Goal: Download file/media

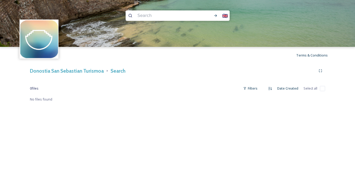
click at [177, 16] on input at bounding box center [168, 15] width 67 height 11
type input "maratón"
click at [217, 16] on icon at bounding box center [215, 15] width 3 height 3
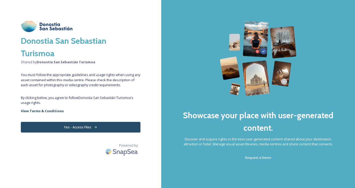
click at [128, 125] on button "Yes - Access Files" at bounding box center [81, 127] width 120 height 11
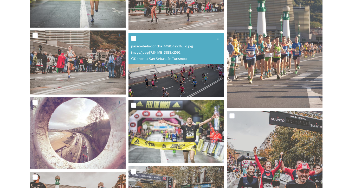
scroll to position [141, 0]
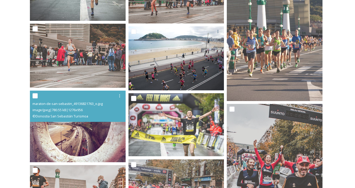
click at [88, 148] on img at bounding box center [78, 127] width 96 height 72
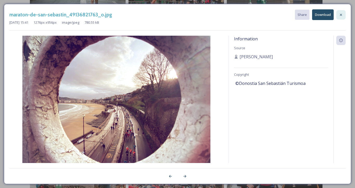
click at [341, 15] on icon at bounding box center [341, 15] width 4 height 4
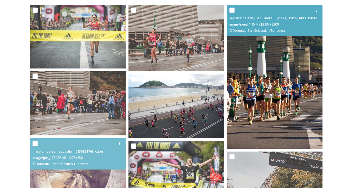
scroll to position [93, 0]
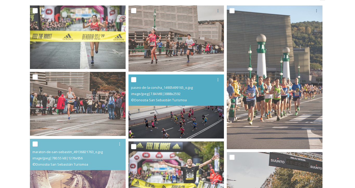
click at [179, 109] on img at bounding box center [177, 106] width 96 height 64
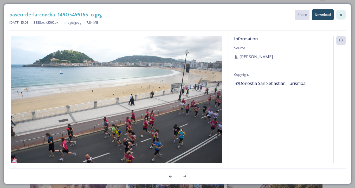
click at [339, 14] on icon at bounding box center [341, 15] width 4 height 4
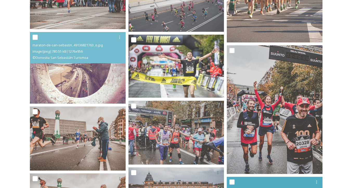
scroll to position [199, 0]
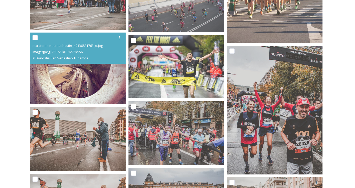
click at [77, 93] on img at bounding box center [78, 69] width 96 height 72
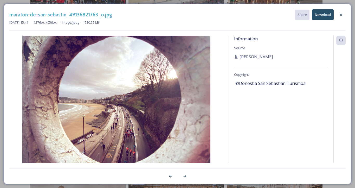
click at [326, 14] on button "Download" at bounding box center [323, 14] width 22 height 11
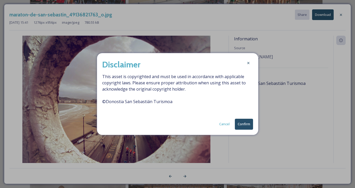
click at [245, 123] on button "Confirm" at bounding box center [244, 124] width 18 height 11
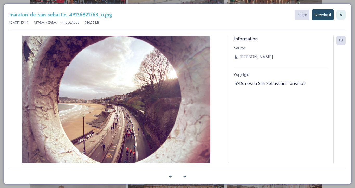
click at [340, 14] on icon at bounding box center [341, 15] width 4 height 4
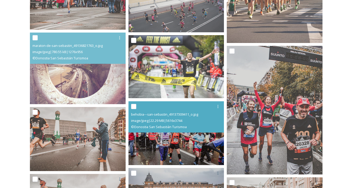
scroll to position [110, 0]
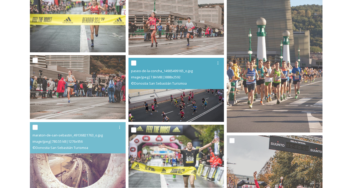
click at [178, 108] on img at bounding box center [177, 90] width 96 height 64
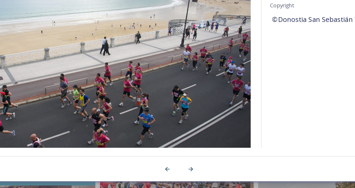
scroll to position [105, 0]
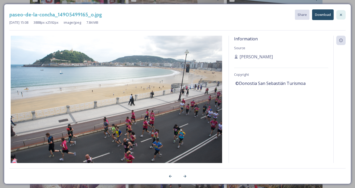
click at [341, 14] on icon at bounding box center [341, 15] width 4 height 4
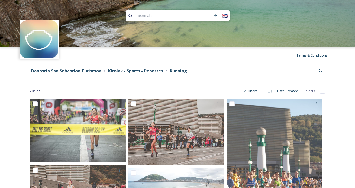
scroll to position [0, 0]
click at [159, 14] on input at bounding box center [168, 15] width 67 height 11
type input "maraton"
click at [216, 16] on icon at bounding box center [215, 15] width 3 height 3
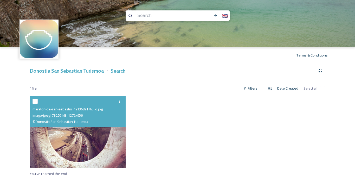
click at [109, 142] on img at bounding box center [78, 132] width 96 height 72
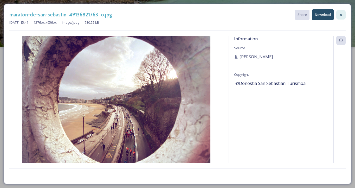
click at [342, 14] on icon at bounding box center [341, 15] width 4 height 4
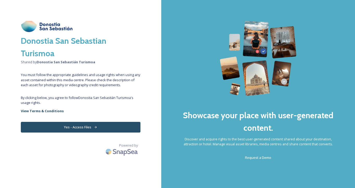
click at [104, 127] on button "Yes - Access Files" at bounding box center [81, 127] width 120 height 11
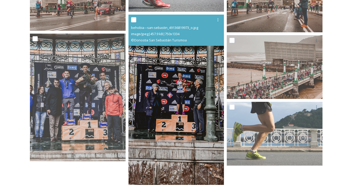
scroll to position [487, 0]
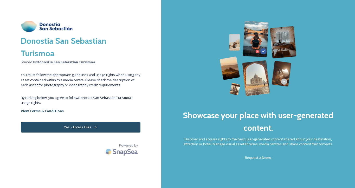
click at [92, 129] on button "Yes - Access Files" at bounding box center [81, 127] width 120 height 11
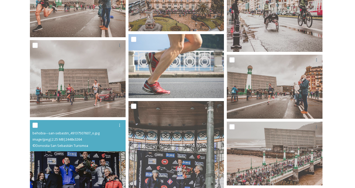
scroll to position [400, 0]
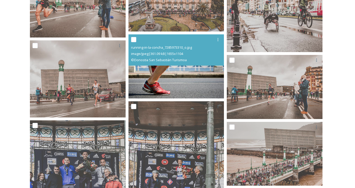
click at [183, 79] on img at bounding box center [177, 66] width 96 height 64
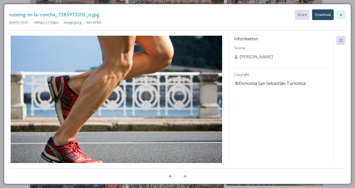
click at [341, 15] on icon at bounding box center [341, 15] width 4 height 4
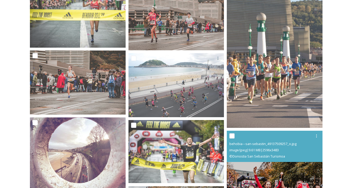
scroll to position [68, 0]
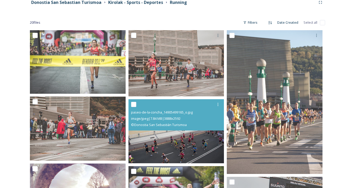
click at [199, 143] on img at bounding box center [177, 131] width 96 height 64
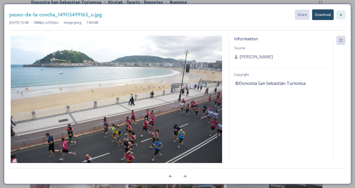
click at [342, 16] on icon at bounding box center [341, 15] width 4 height 4
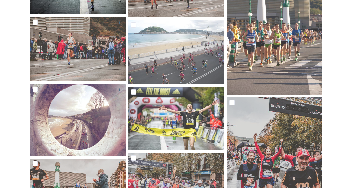
scroll to position [109, 0]
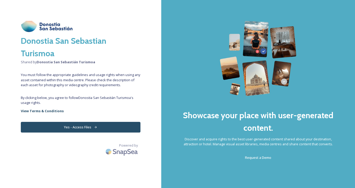
click at [120, 127] on button "Yes - Access Files" at bounding box center [81, 127] width 120 height 11
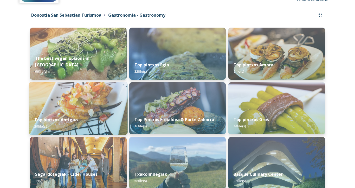
scroll to position [90, 0]
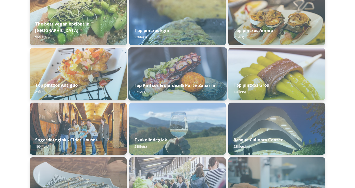
click at [176, 75] on img at bounding box center [177, 73] width 99 height 53
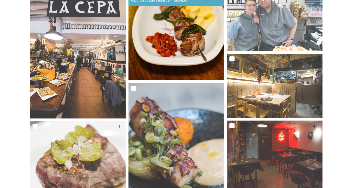
scroll to position [186, 0]
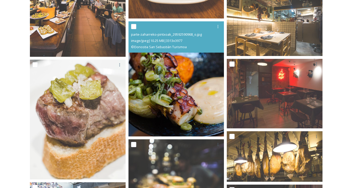
click at [195, 62] on img at bounding box center [177, 78] width 96 height 115
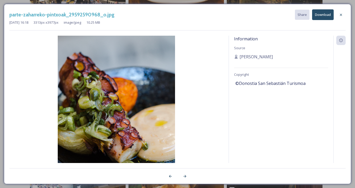
click at [116, 109] on img at bounding box center [116, 106] width 214 height 141
click at [341, 14] on icon at bounding box center [341, 15] width 2 height 2
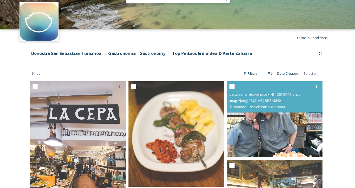
scroll to position [10, 0]
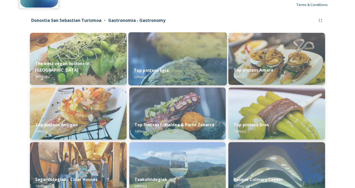
scroll to position [88, 0]
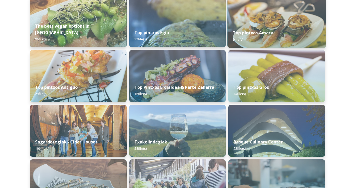
click at [278, 38] on div "Top pintxos Amara 9 file(s)" at bounding box center [277, 36] width 99 height 24
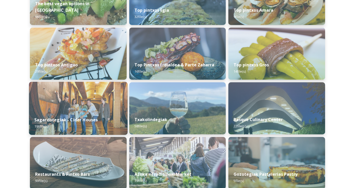
scroll to position [117, 0]
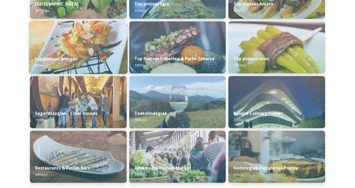
click at [97, 65] on div "Top pintxos Antiguo 29 file(s)" at bounding box center [78, 62] width 99 height 24
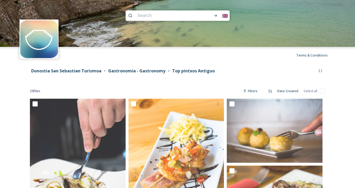
scroll to position [72, 0]
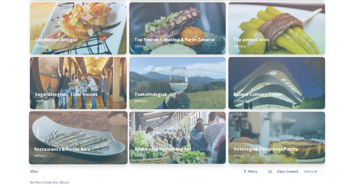
scroll to position [136, 0]
click at [95, 132] on img at bounding box center [78, 137] width 99 height 53
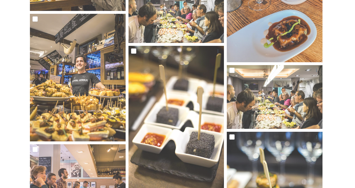
scroll to position [920, 0]
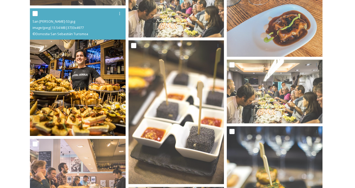
click at [94, 92] on img at bounding box center [78, 72] width 96 height 128
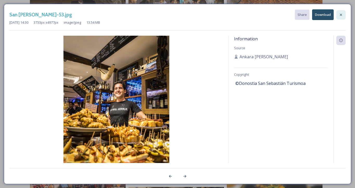
click at [340, 13] on icon at bounding box center [341, 15] width 4 height 4
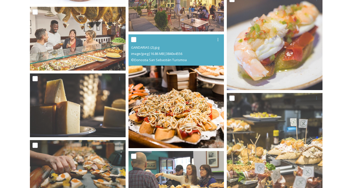
scroll to position [1622, 0]
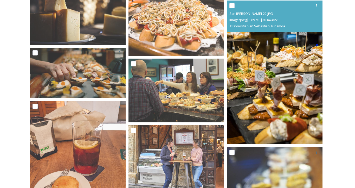
click at [257, 108] on img at bounding box center [275, 73] width 96 height 144
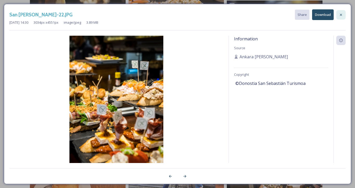
click at [339, 16] on div at bounding box center [341, 14] width 9 height 9
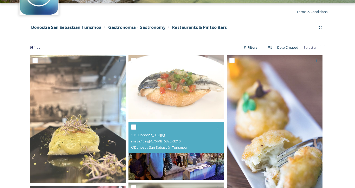
scroll to position [37, 0]
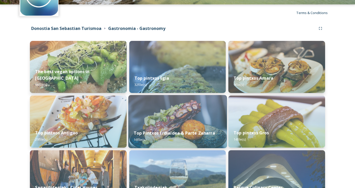
scroll to position [41, 0]
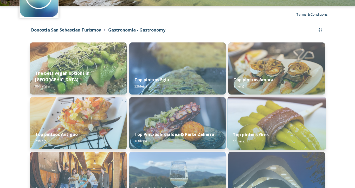
click at [246, 120] on img at bounding box center [277, 123] width 99 height 53
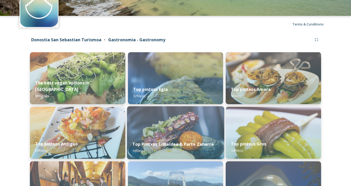
scroll to position [74, 0]
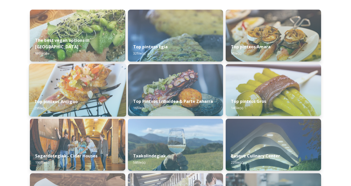
click at [72, 93] on img at bounding box center [77, 90] width 97 height 53
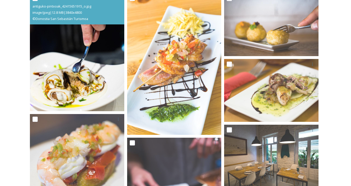
scroll to position [129, 0]
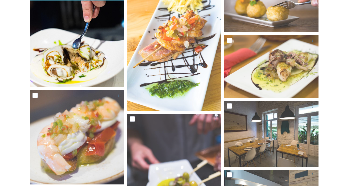
click at [101, 67] on img at bounding box center [77, 28] width 94 height 118
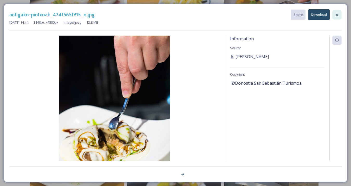
click at [339, 16] on div at bounding box center [337, 14] width 9 height 9
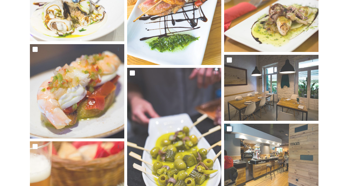
scroll to position [169, 0]
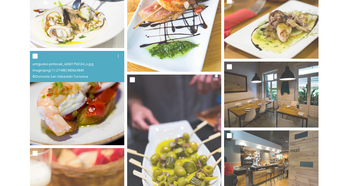
click at [97, 124] on img at bounding box center [77, 98] width 94 height 95
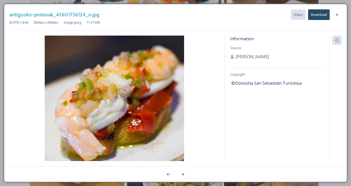
click at [317, 18] on button "Download" at bounding box center [319, 14] width 22 height 11
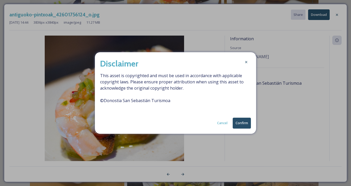
click at [244, 127] on button "Confirm" at bounding box center [242, 123] width 18 height 11
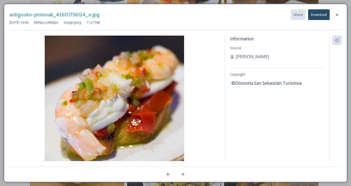
click at [213, 84] on img at bounding box center [114, 106] width 210 height 140
click at [337, 15] on icon at bounding box center [337, 15] width 2 height 2
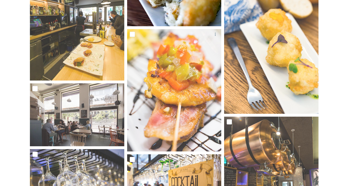
scroll to position [506, 0]
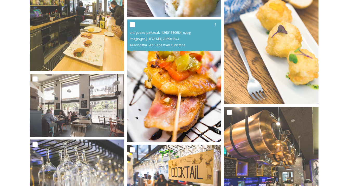
click at [198, 109] on img at bounding box center [174, 81] width 94 height 122
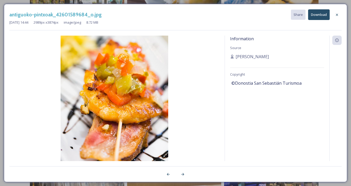
click at [322, 18] on button "Download" at bounding box center [319, 14] width 22 height 11
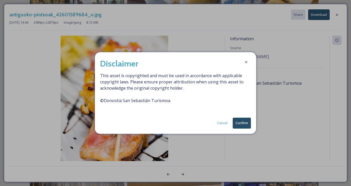
click at [243, 123] on button "Confirm" at bounding box center [242, 123] width 18 height 11
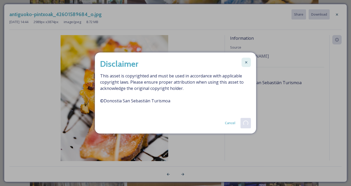
click at [246, 63] on icon at bounding box center [246, 62] width 4 height 4
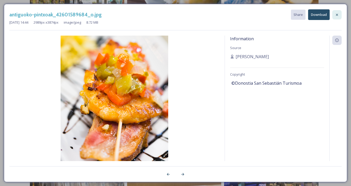
click at [339, 16] on icon at bounding box center [337, 15] width 4 height 4
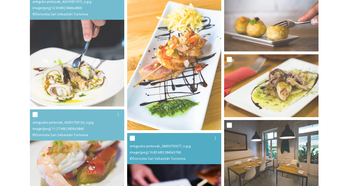
scroll to position [64, 0]
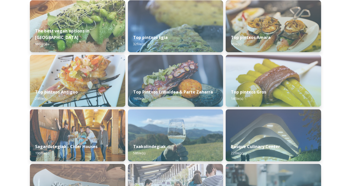
scroll to position [23, 0]
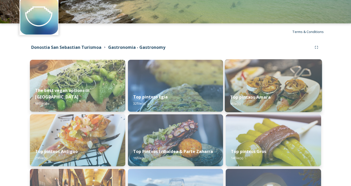
click at [243, 97] on strong "Top pintxos Amara" at bounding box center [250, 97] width 41 height 6
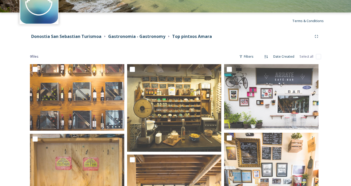
scroll to position [32, 0]
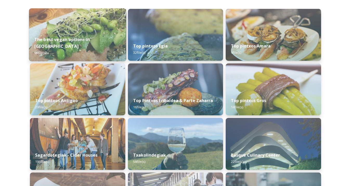
scroll to position [91, 0]
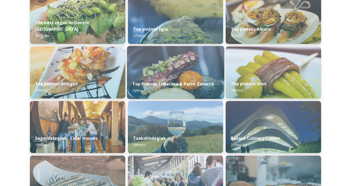
click at [155, 61] on img at bounding box center [175, 72] width 97 height 53
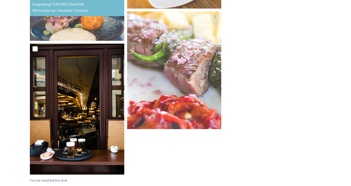
scroll to position [576, 0]
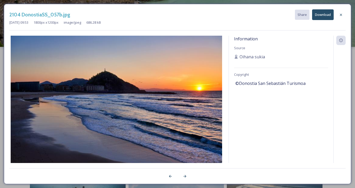
scroll to position [86, 0]
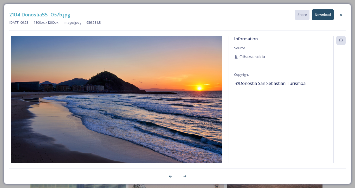
click at [321, 15] on button "Download" at bounding box center [323, 14] width 22 height 11
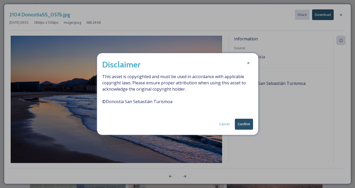
click at [249, 122] on button "Confirm" at bounding box center [244, 124] width 18 height 11
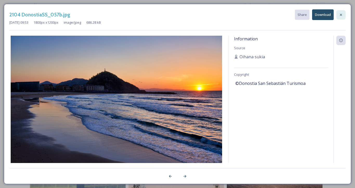
click at [341, 15] on icon at bounding box center [341, 15] width 4 height 4
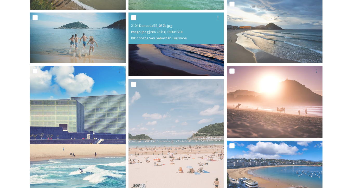
scroll to position [184, 0]
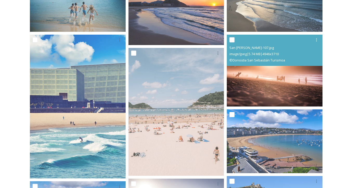
click at [274, 90] on img at bounding box center [275, 71] width 96 height 72
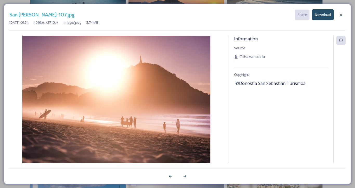
click at [322, 14] on button "Download" at bounding box center [323, 14] width 22 height 11
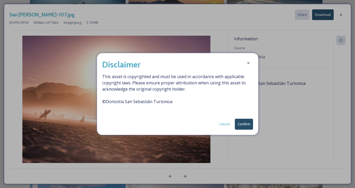
click at [244, 125] on button "Confirm" at bounding box center [244, 124] width 18 height 11
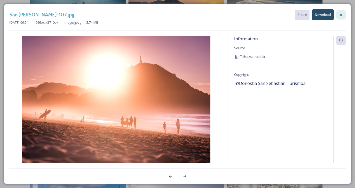
click at [342, 14] on icon at bounding box center [341, 15] width 4 height 4
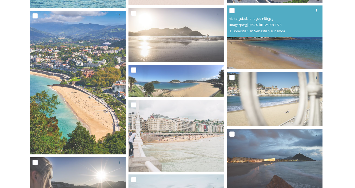
scroll to position [369, 0]
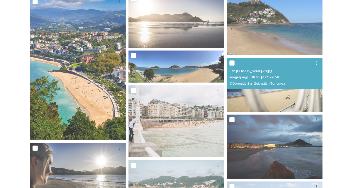
click at [298, 96] on img at bounding box center [275, 85] width 96 height 54
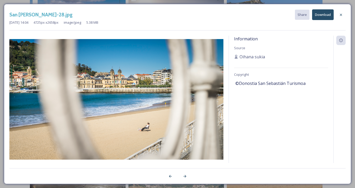
click at [323, 16] on button "Download" at bounding box center [323, 14] width 22 height 11
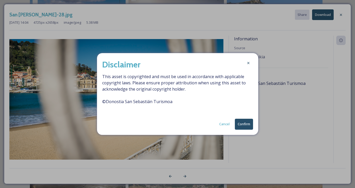
click at [242, 126] on button "Confirm" at bounding box center [244, 124] width 18 height 11
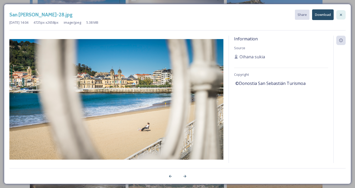
click at [340, 15] on icon at bounding box center [341, 15] width 4 height 4
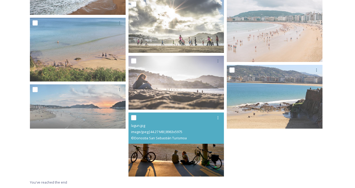
scroll to position [1190, 0]
